Goal: Task Accomplishment & Management: Manage account settings

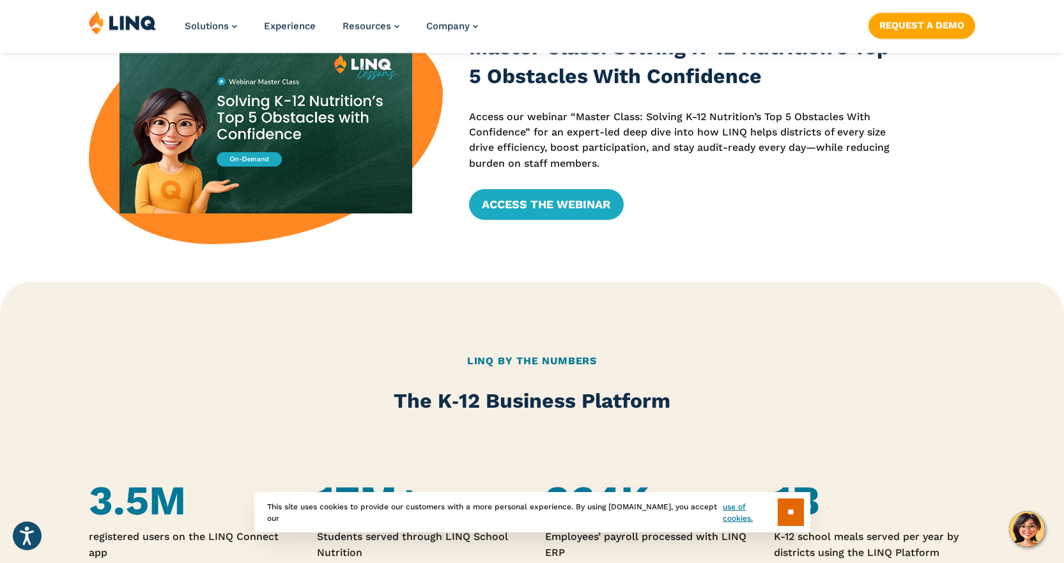
scroll to position [511, 0]
click at [782, 507] on input "**" at bounding box center [790, 511] width 26 height 27
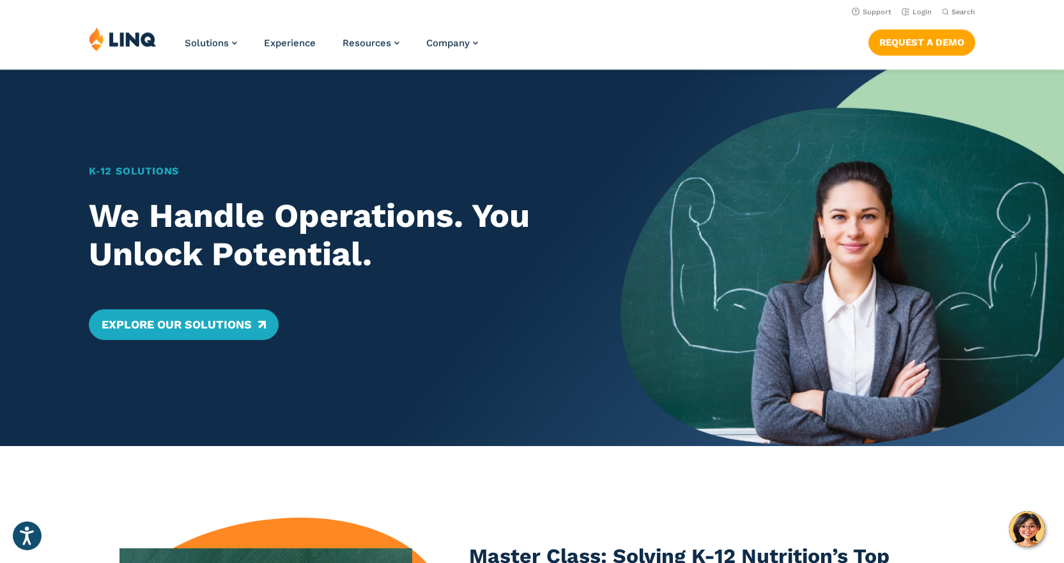
scroll to position [0, 0]
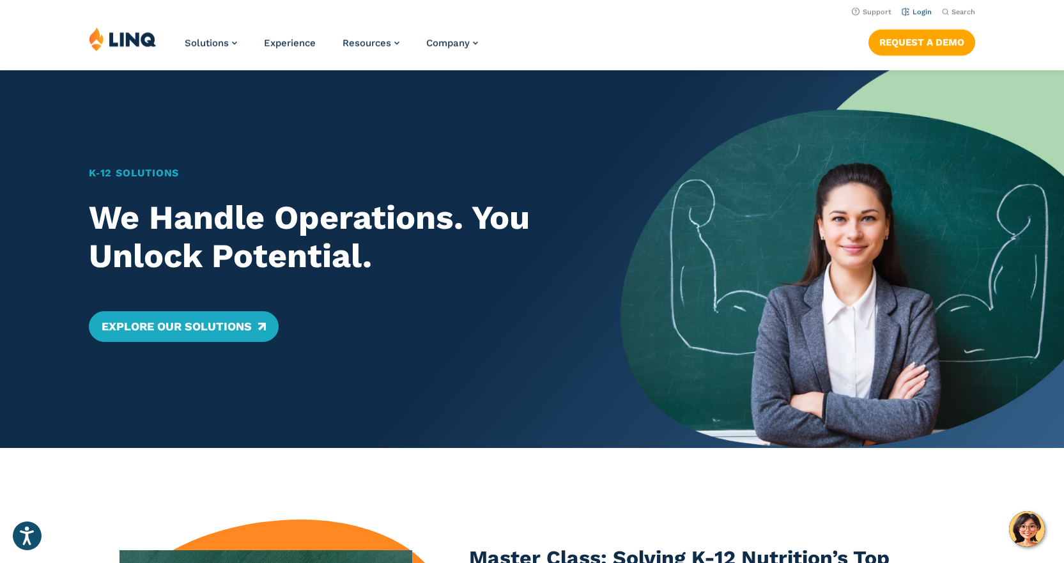
click at [908, 6] on li "Login" at bounding box center [916, 11] width 30 height 14
click at [927, 11] on link "Login" at bounding box center [916, 12] width 30 height 8
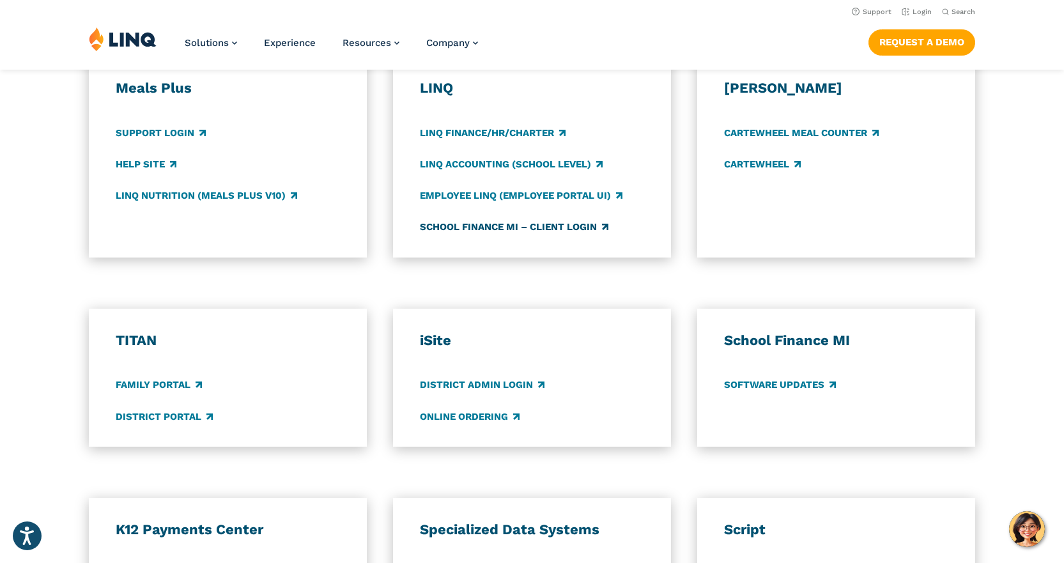
scroll to position [703, 0]
